Goal: Check status: Check status

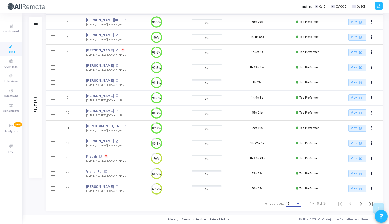
click at [293, 204] on div "15" at bounding box center [291, 204] width 10 height 4
click at [291, 200] on span "50" at bounding box center [294, 200] width 15 height 9
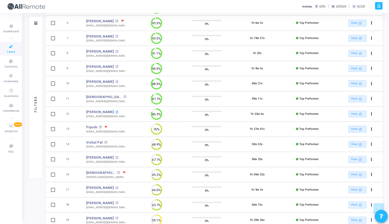
click at [115, 111] on mat-icon "open_in_new" at bounding box center [116, 112] width 3 height 3
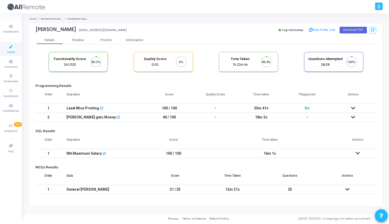
scroll to position [11, 13]
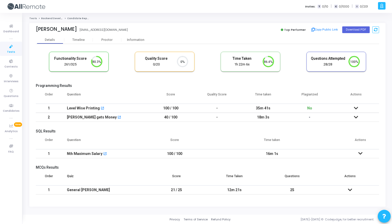
click at [349, 189] on icon at bounding box center [350, 190] width 4 height 4
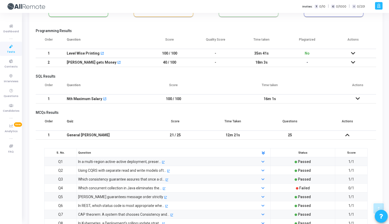
scroll to position [0, 0]
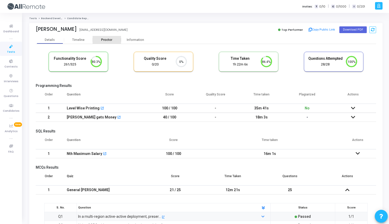
click at [109, 43] on div "Proctor" at bounding box center [107, 40] width 28 height 8
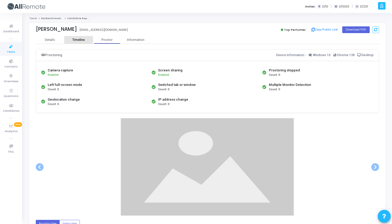
click at [78, 38] on div "Timeline" at bounding box center [78, 40] width 12 height 4
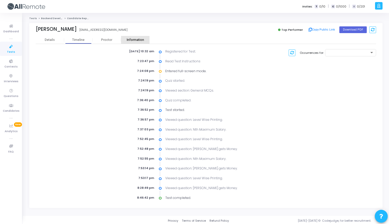
click at [137, 39] on div "Information" at bounding box center [135, 40] width 28 height 4
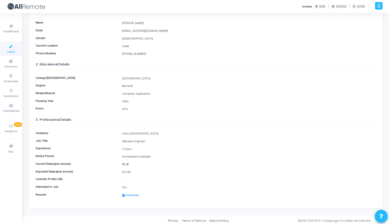
scroll to position [47, 0]
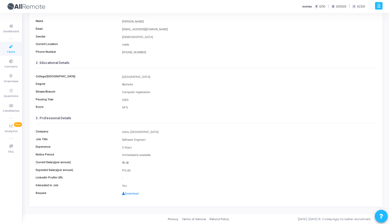
click at [129, 193] on link "Download" at bounding box center [130, 193] width 17 height 3
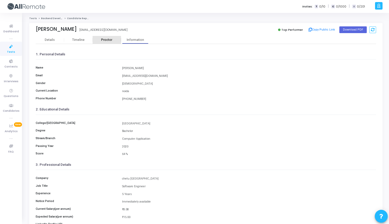
click at [105, 41] on div "Proctor" at bounding box center [107, 40] width 28 height 4
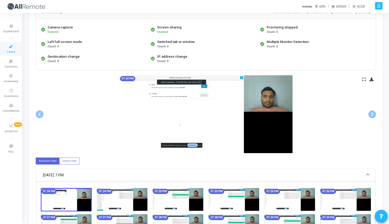
scroll to position [46, 0]
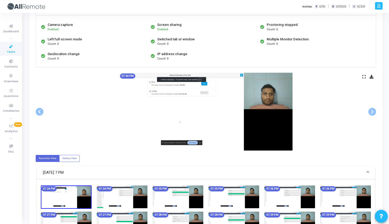
click at [363, 76] on icon at bounding box center [364, 76] width 3 height 3
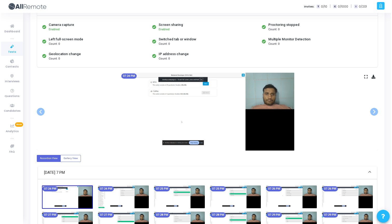
scroll to position [0, 0]
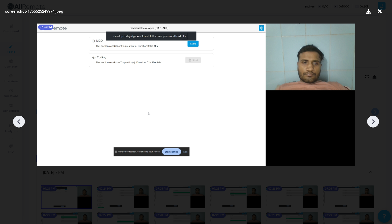
click at [375, 123] on icon at bounding box center [373, 122] width 8 height 8
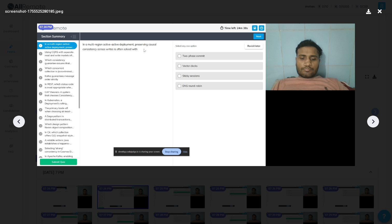
click at [375, 123] on icon at bounding box center [373, 122] width 8 height 8
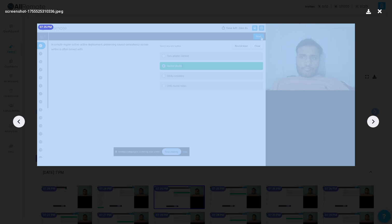
click at [375, 123] on icon at bounding box center [373, 122] width 8 height 8
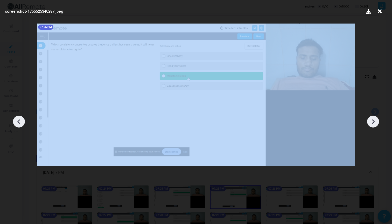
click at [375, 123] on icon at bounding box center [373, 122] width 8 height 8
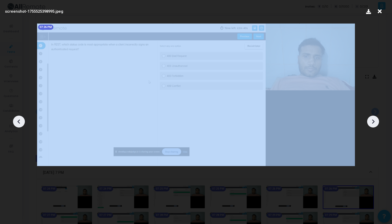
click at [375, 123] on icon at bounding box center [373, 122] width 8 height 8
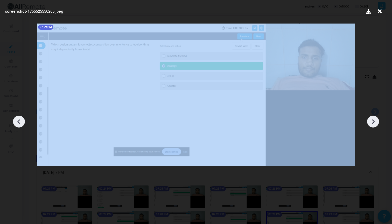
click at [375, 123] on icon at bounding box center [373, 122] width 8 height 8
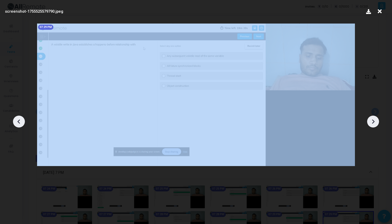
click at [375, 123] on icon at bounding box center [373, 122] width 8 height 8
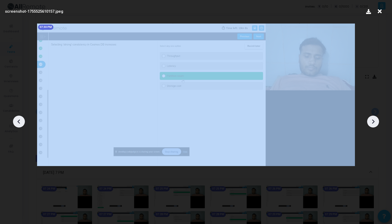
click at [375, 123] on icon at bounding box center [373, 122] width 8 height 8
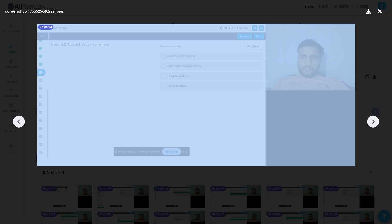
click at [375, 123] on icon at bounding box center [373, 122] width 8 height 8
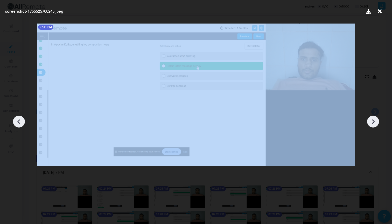
click at [375, 123] on icon at bounding box center [373, 122] width 8 height 8
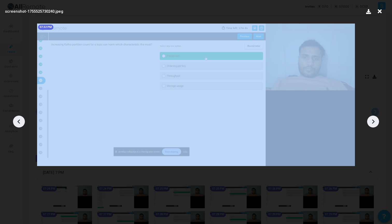
click at [375, 123] on icon at bounding box center [373, 122] width 8 height 8
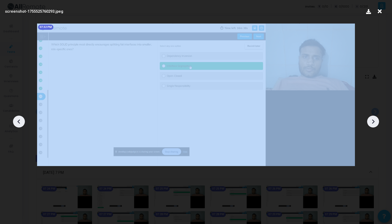
click at [375, 123] on icon at bounding box center [373, 122] width 8 height 8
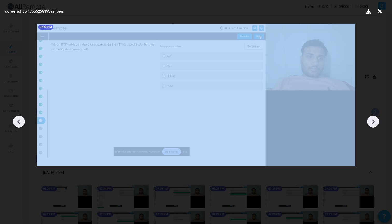
click at [375, 123] on icon at bounding box center [373, 122] width 8 height 8
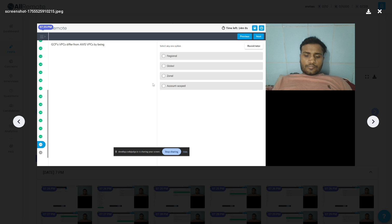
click at [375, 123] on icon at bounding box center [373, 122] width 8 height 8
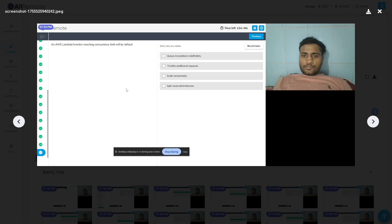
click at [375, 123] on icon at bounding box center [373, 122] width 8 height 8
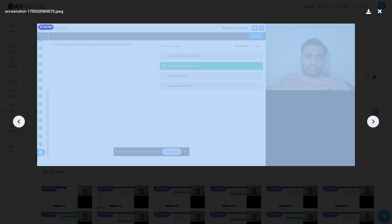
click at [375, 123] on icon at bounding box center [373, 122] width 8 height 8
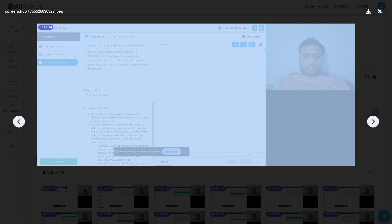
click at [375, 123] on icon at bounding box center [373, 122] width 8 height 8
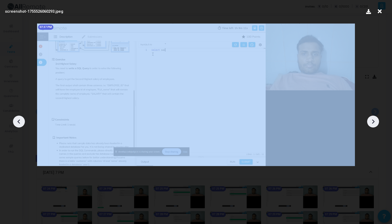
click at [375, 123] on icon at bounding box center [373, 122] width 8 height 8
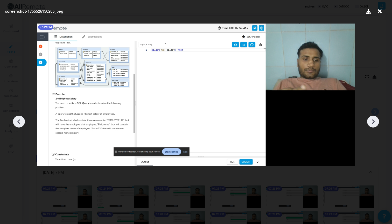
click at [375, 123] on icon at bounding box center [373, 122] width 8 height 8
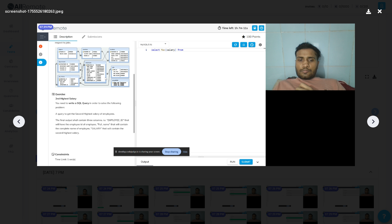
click at [375, 123] on icon at bounding box center [373, 122] width 8 height 8
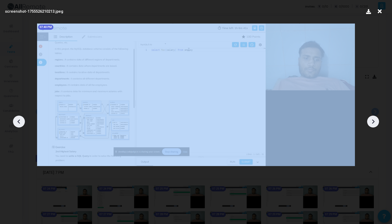
click at [375, 123] on icon at bounding box center [373, 122] width 8 height 8
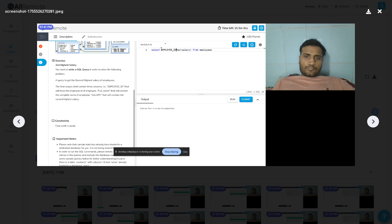
click at [373, 120] on icon at bounding box center [373, 122] width 8 height 8
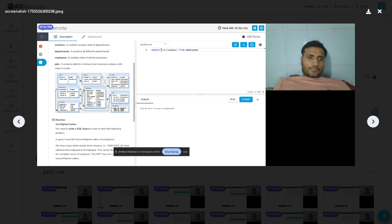
click at [372, 119] on icon at bounding box center [373, 122] width 8 height 8
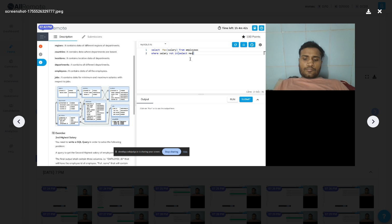
click at [372, 119] on icon at bounding box center [373, 122] width 8 height 8
